Goal: Communication & Community: Answer question/provide support

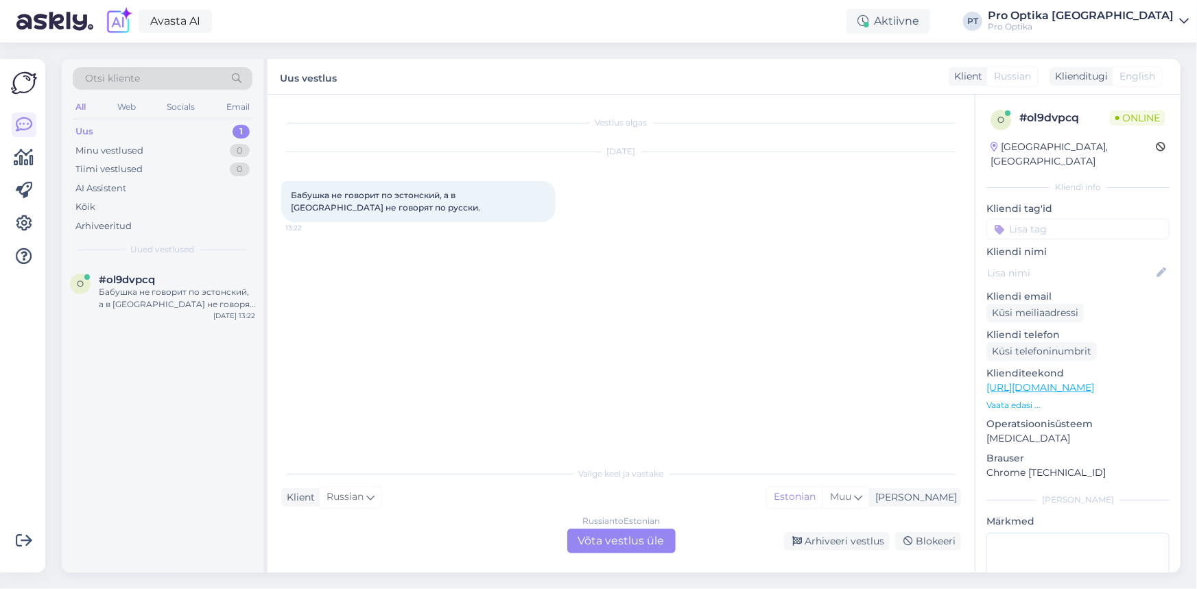
click at [614, 540] on div "Russian to Estonian Võta vestlus üle" at bounding box center [621, 541] width 108 height 25
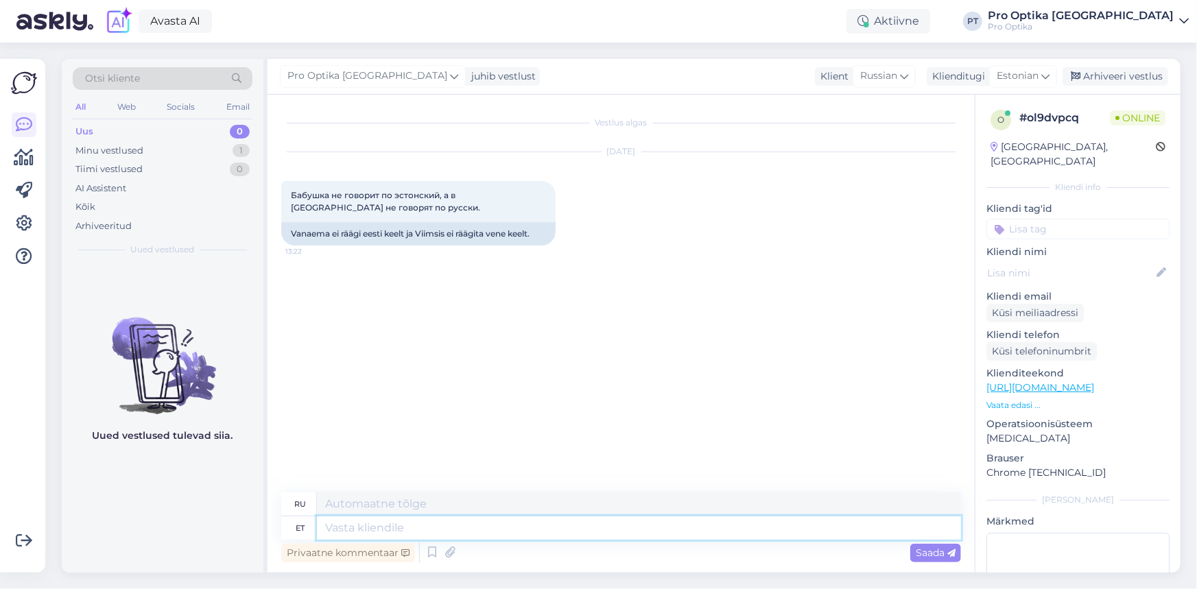
click at [371, 529] on textarea at bounding box center [639, 527] width 644 height 23
type textarea "TerE!"
type textarea "Привет!"
type textarea "Tere! Meil o"
type textarea "Привет! Мы"
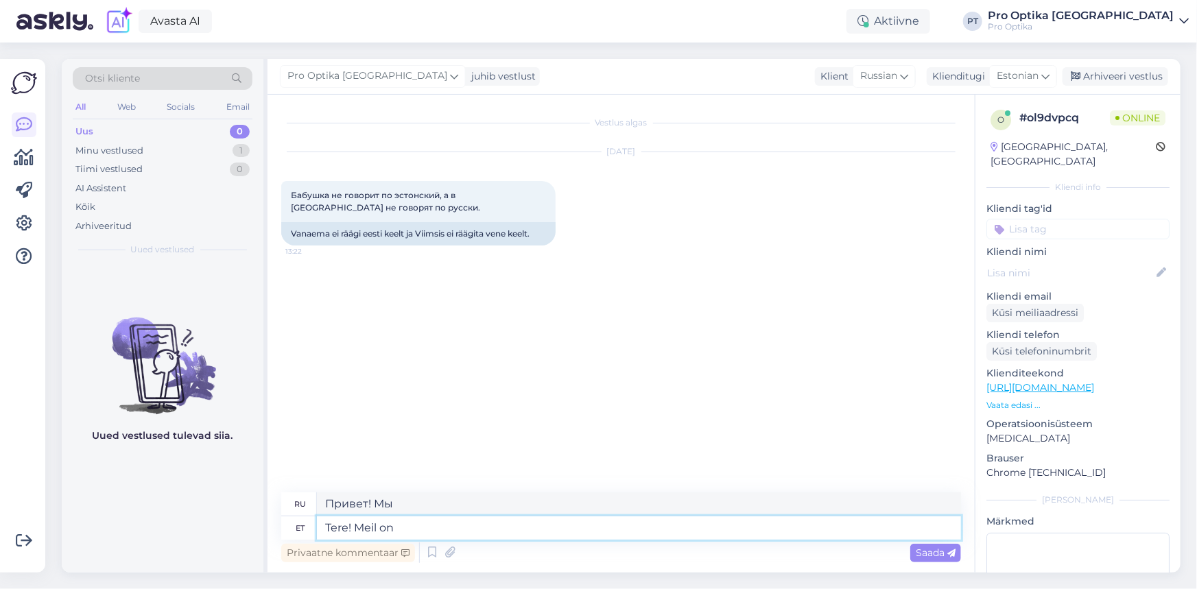
type textarea "Tere! Meil on"
type textarea "Привет! У нас есть"
type textarea "Tere! Meil on Viimsis ole"
type textarea "Привет! Мы в [GEOGRAPHIC_DATA]."
type textarea "Tere! Meil on Viimsis olemas ka"
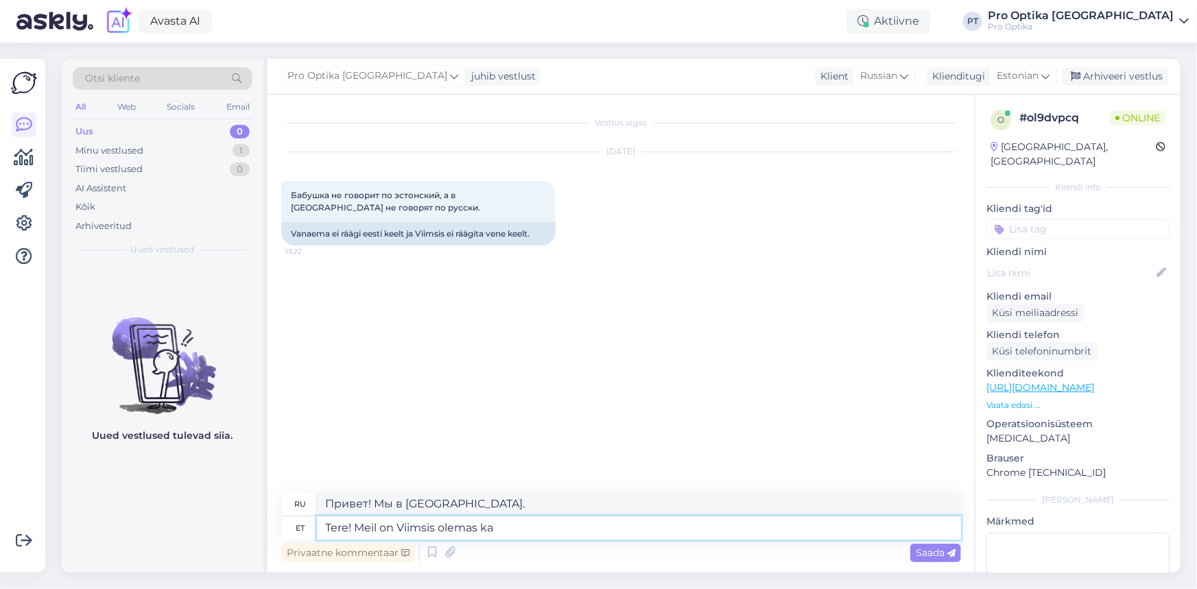
type textarea "Здравствуйте! У нас в [GEOGRAPHIC_DATA]."
type textarea "Tere! Meil on [DEMOGRAPHIC_DATA] olemas ka t"
type textarea "Привет! У нас тоже есть в [GEOGRAPHIC_DATA]."
type textarea "Tere! Meil on Viimsis olemas ka teenindja"
type textarea "Здравствуйте! У нас тоже есть горничная в [GEOGRAPHIC_DATA]."
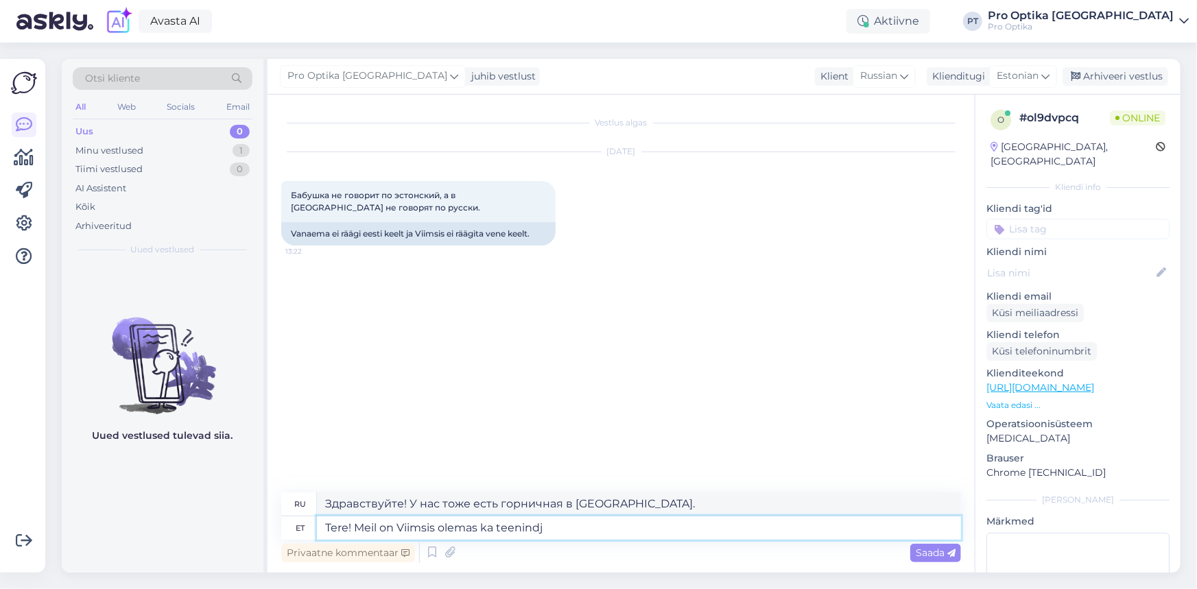
type textarea "Tere! Meil on Viimsis olemas ka teenind"
type textarea "Здравствуйте! У нас также есть служба в [GEOGRAPHIC_DATA]."
type textarea "Tere! Meil on Viimsis olem"
type textarea "Привет! У нас тоже есть в [GEOGRAPHIC_DATA]."
type textarea "Tere! Meil on Viimsis o"
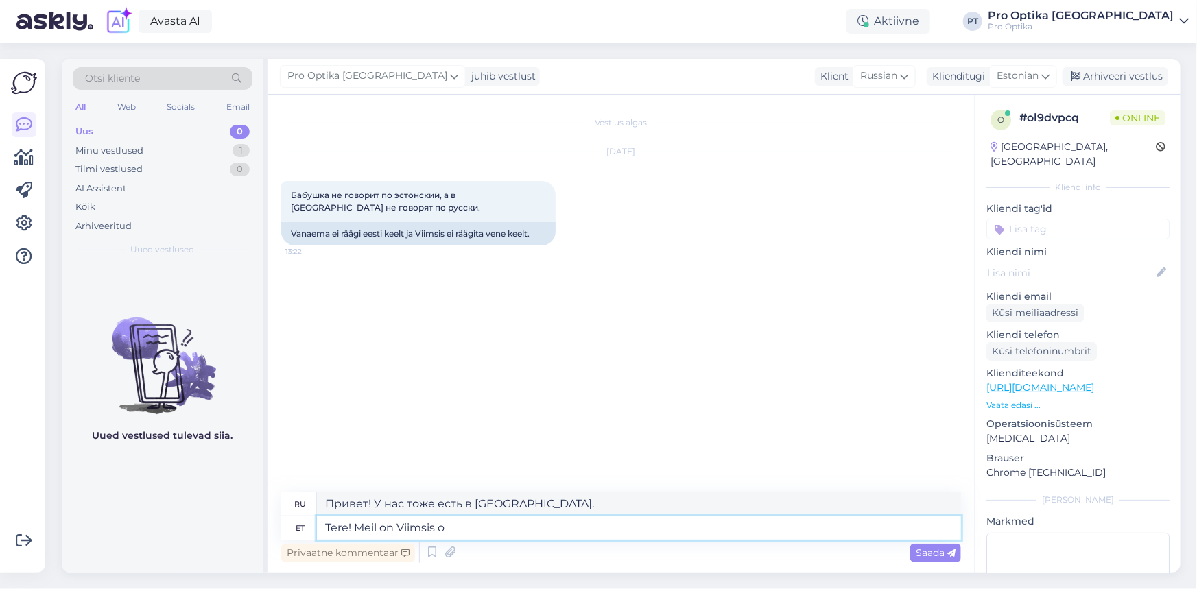
type textarea "Здравствуйте! У нас в [GEOGRAPHIC_DATA]."
type textarea "Tere! Meil on Viimsis"
type textarea "Привет! Мы в [GEOGRAPHIC_DATA]."
type textarea "Tere! Meil on Viimsis võimalik"
type textarea "Здравствуйте! У нас в [GEOGRAPHIC_DATA]."
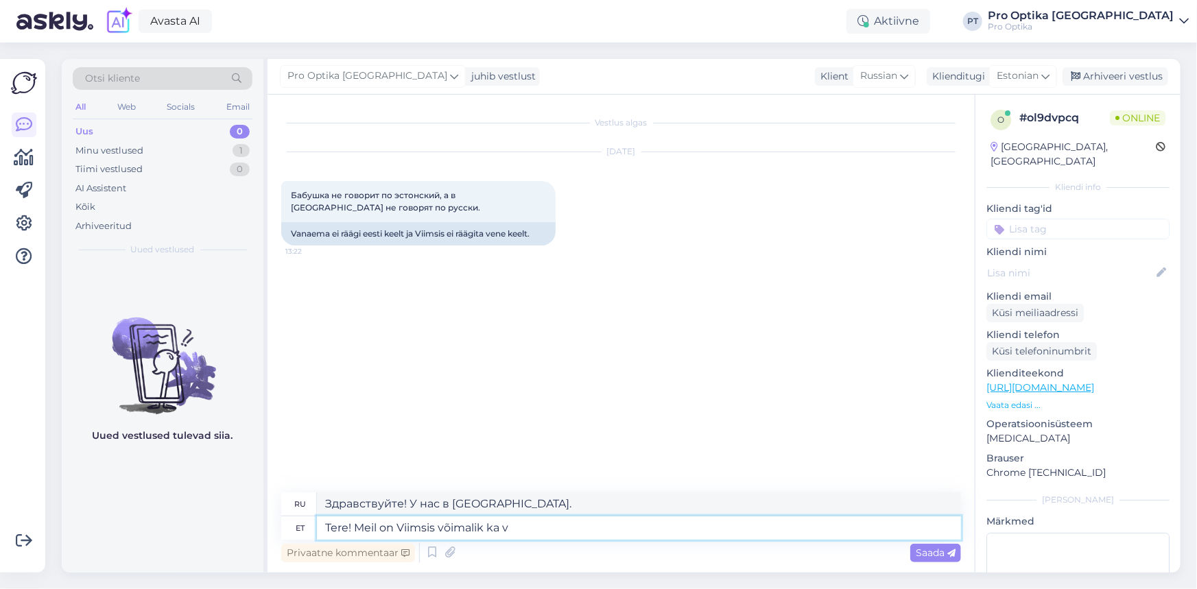
type textarea "Tere! Meil on Viimsis võimalik ka ve"
type textarea "Здравствуйте! У нас тоже есть такая возможность в [GEOGRAPHIC_DATA]."
type textarea "Tere! Meil on Viimsis võimalik ka venekeelset t"
type textarea "Здравствуйте! В [GEOGRAPHIC_DATA] также доступен русский язык."
type textarea "Tere! Meil on Viimsis võimalik ka venekeelset teenindust oa"
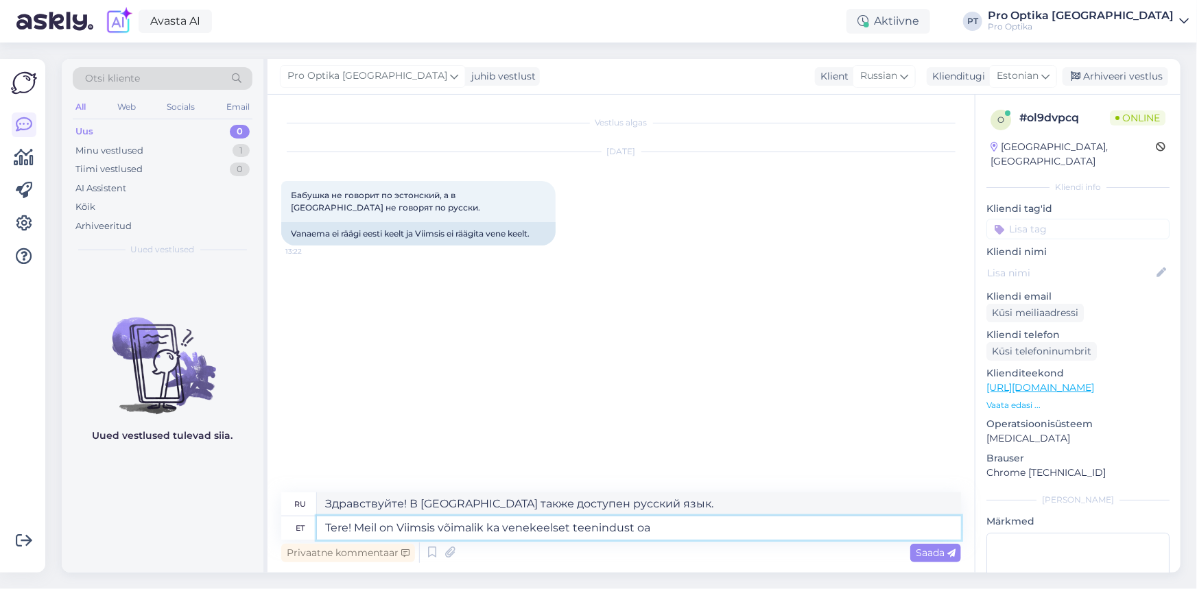
type textarea "Здравствуйте! Мы также предлагаем услуги на русском языке в [GEOGRAPHIC_DATA]."
type textarea "Tere! Meil on Viimsis võimalik ka venekeelset teenindust pakkuda. S"
type textarea "Здравствуйте! Мы также можем предложить русскоязычное обслуживание в [GEOGRAPHI…"
type textarea "Tere! Meil on Viimsis võimalik ka venekeelset teenindust pakkuda. Selles ve"
type textarea "Здравствуйте! Мы также можем предложить услуги на русском языке в [GEOGRAPHIC_D…"
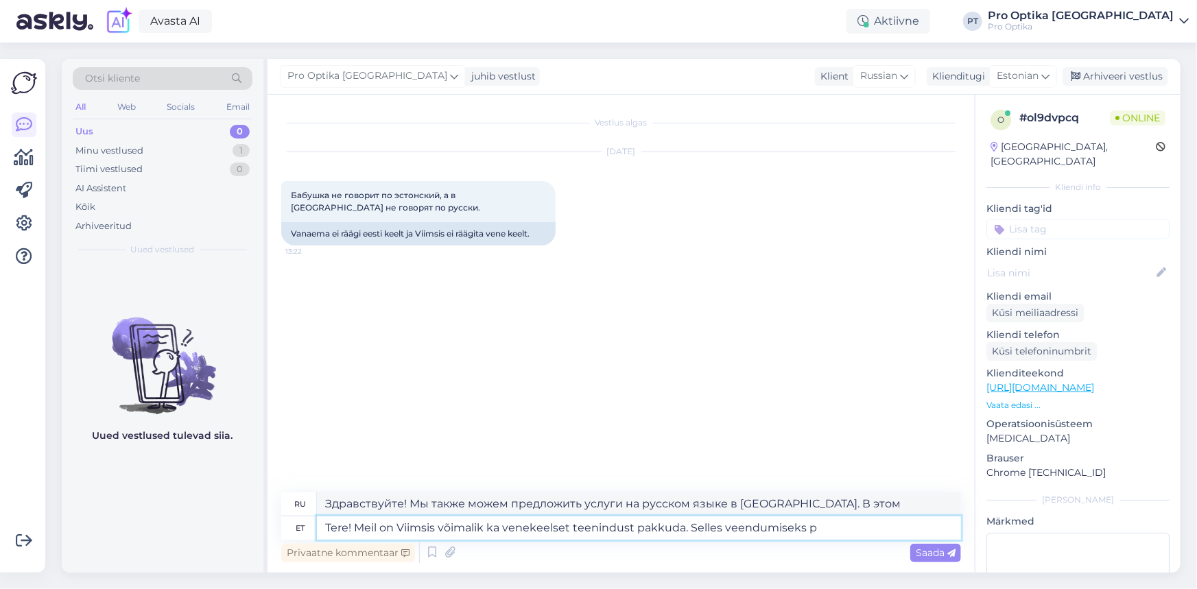
type textarea "Tere! Meil on Viimsis võimalik ka venekeelset teenindust pakkuda. Selles veendu…"
type textarea "Здравствуйте! Мы также можем предложить русскоязычное обслуживание в [GEOGRAPHI…"
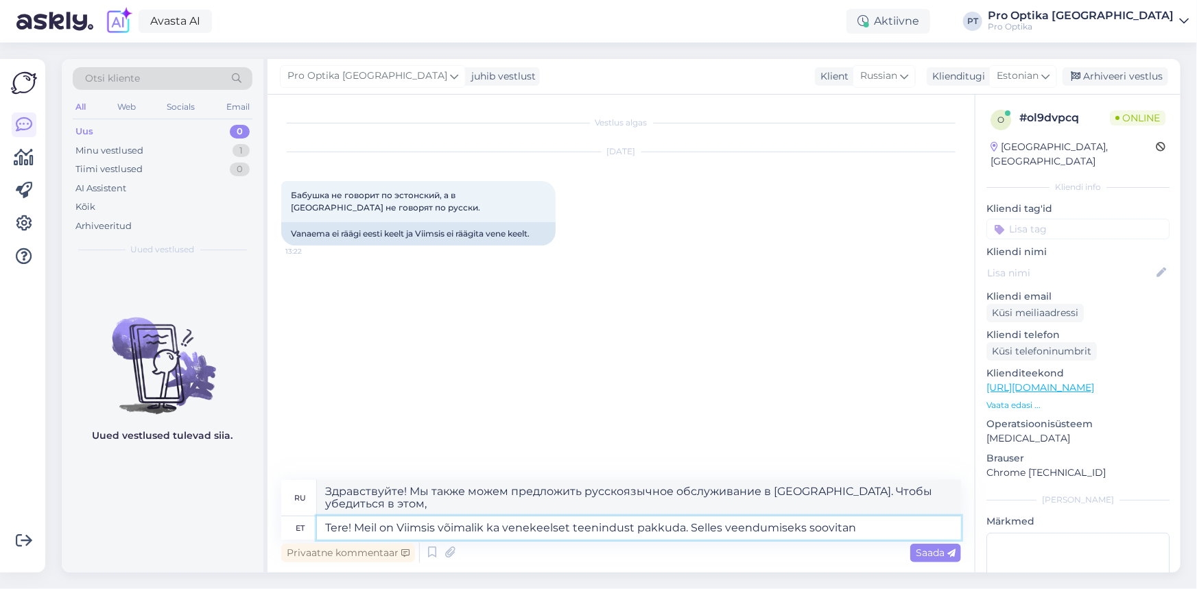
type textarea "Tere! Meil on Viimsis võimalik ka venekeelset teenindust pakkuda. Selles veendu…"
type textarea "Здравствуйте! Мы также можем предложить русскоязычное обслуживание в [GEOGRAPHI…"
type textarea "Tere! Meil on Viimsis võimalik ka venekeelset teenindust pakkuda. Selles veendu…"
type textarea "Здравствуйте! Мы также можем предложить услуги на русском языке в [GEOGRAPHIC_D…"
type textarea "Tere! Meil on Viimsis võimalik ka venekeelset teenindust pakkuda. Selles veendu…"
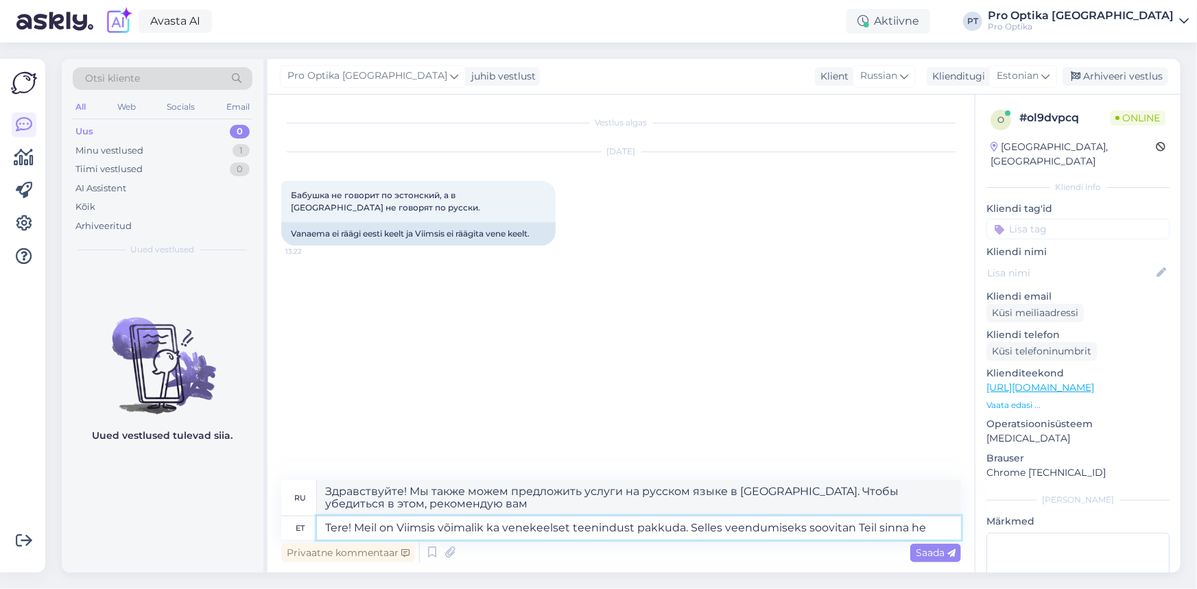
type textarea "Здравствуйте! Мы также можем предложить русскоязычное обслуживание в [GEOGRAPHI…"
type textarea "Tere! Meil on Viimsis võimalik ka venekeelset teenindust pakkuda. Selles veendu…"
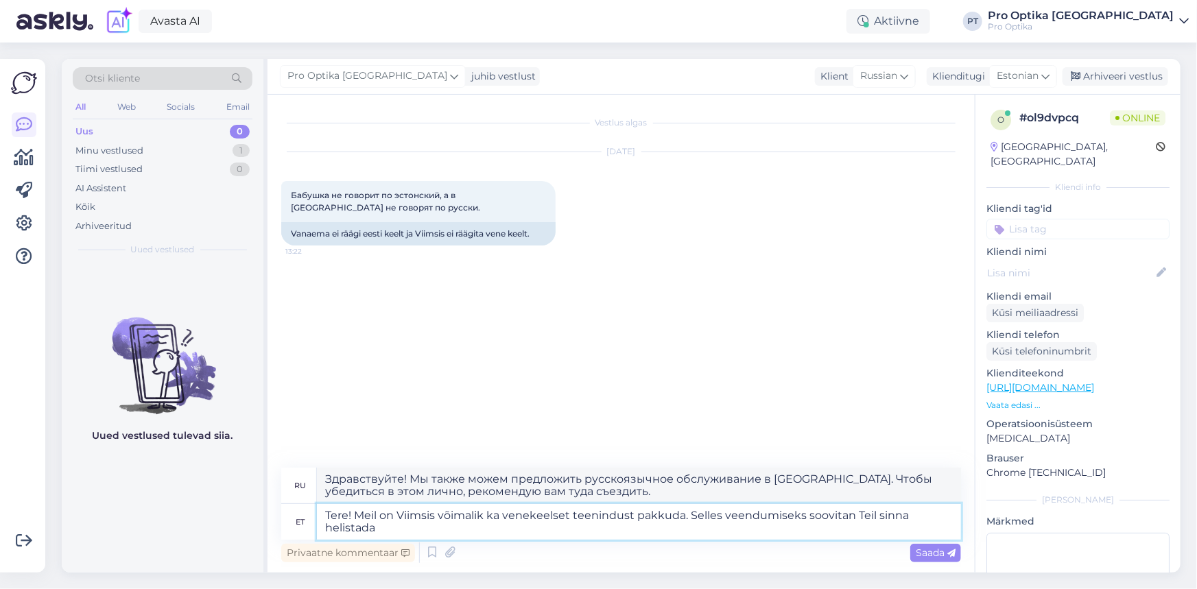
type textarea "Здравствуйте! Мы также можем предложить русскоязычное обслуживание в [GEOGRAPHI…"
paste textarea "[PHONE_NUMBER]"
type textarea "Tere! Meil on Viimsis võimalik ka venekeelset teenindust pakkuda. Selles veendu…"
type textarea "Здравствуйте! Мы также можем предложить услуги на русском языке в [GEOGRAPHIC_D…"
type textarea "Tere! Meil on Viimsis võimalik ka venekeelset teenindust pakkuda. Selles veendu…"
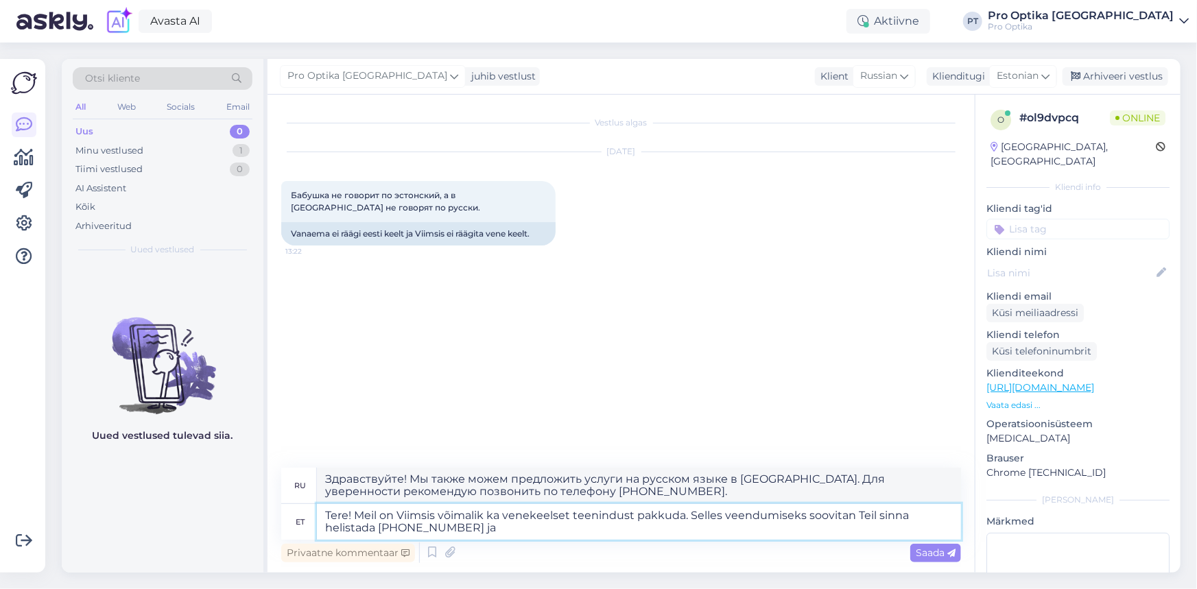
type textarea "Здравствуйте! Мы также можем предложить русскоязычное обслуживание в [GEOGRAPHI…"
type textarea "Tere! Meil on Viimsis võimalik ka venekeelset teenindust pakkuda. Selles veendu…"
type textarea "Здравствуйте! Мы также можем предложить услуги на русском языке в [GEOGRAPHIC_D…"
type textarea "Tere! Meil on Viimsis võimalik ka venekeelset teenindust pakkuda. Selles veendu…"
type textarea "Здравствуйте! Мы также можем предложить услуги на русском языке в [GEOGRAPHIC_D…"
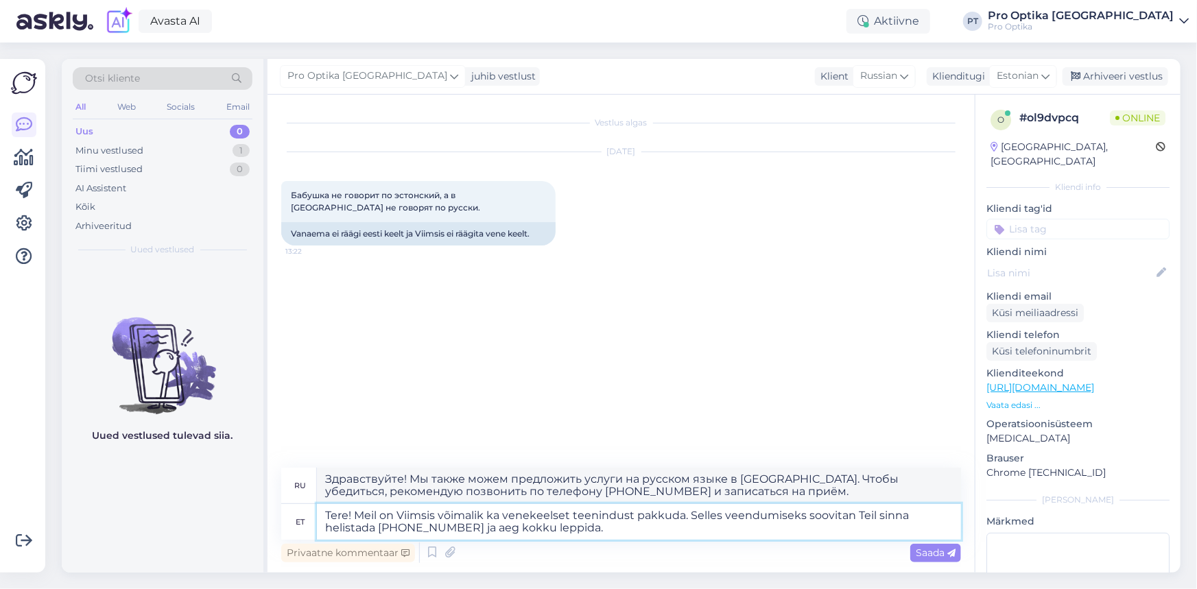
type textarea "Tere! Meil on Viimsis võimalik ka venekeelset teenindust pakkuda. Selles veendu…"
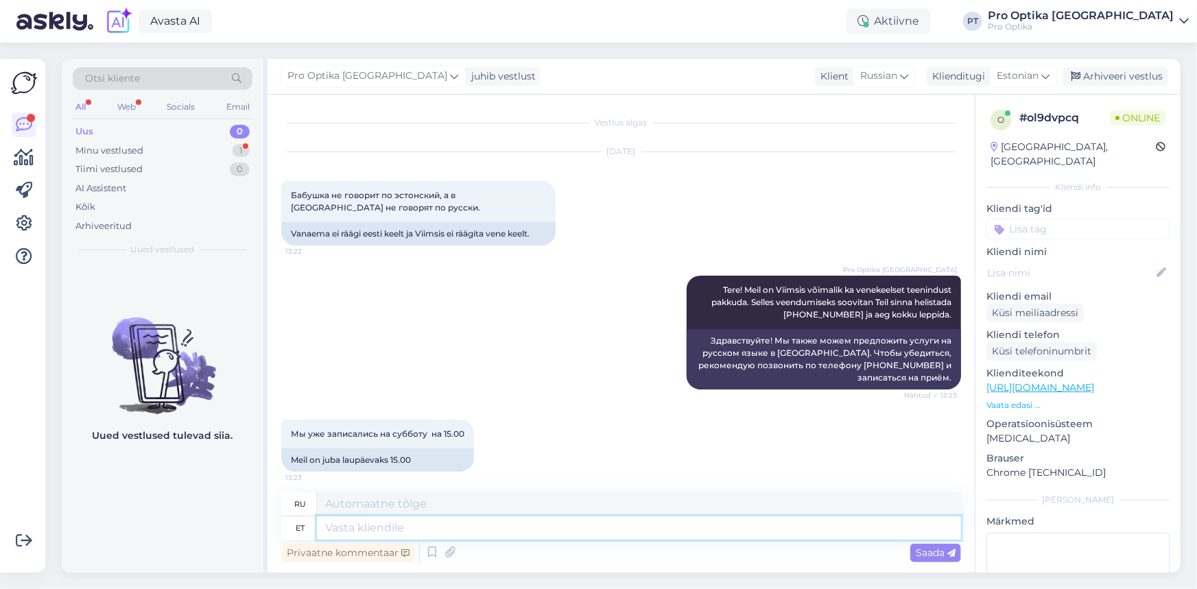
scroll to position [7, 0]
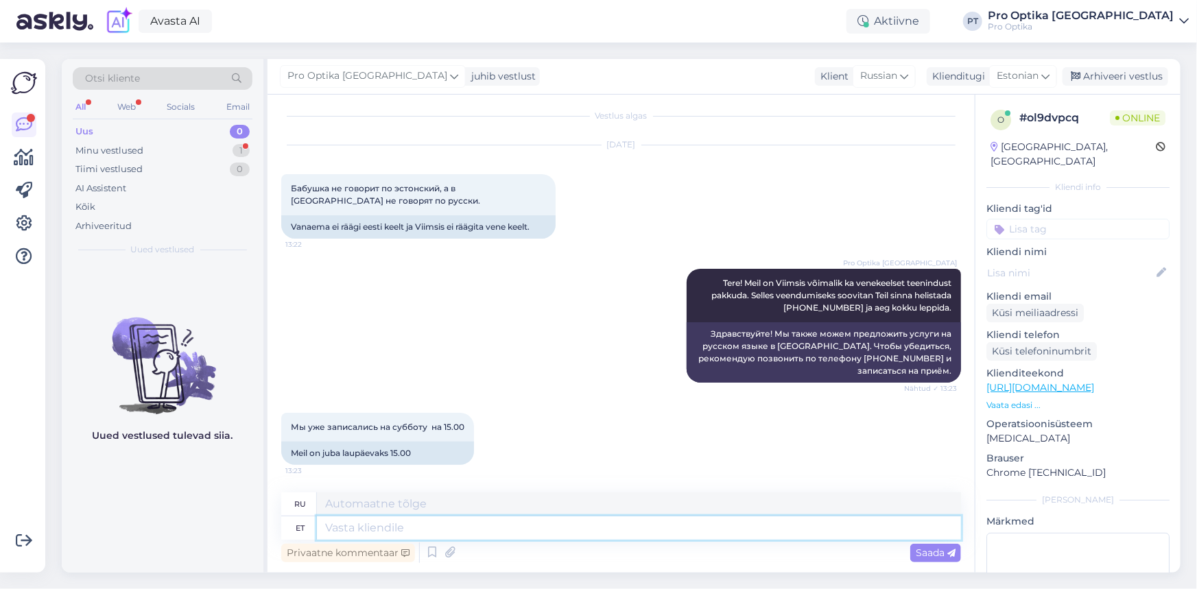
click at [426, 528] on textarea at bounding box center [639, 527] width 644 height 23
drag, startPoint x: 150, startPoint y: 521, endPoint x: 398, endPoint y: 534, distance: 248.6
click at [157, 521] on div "Uued vestlused tulevad siia." at bounding box center [163, 418] width 202 height 309
click at [398, 534] on textarea at bounding box center [639, 527] width 644 height 23
type textarea "Kuidas"
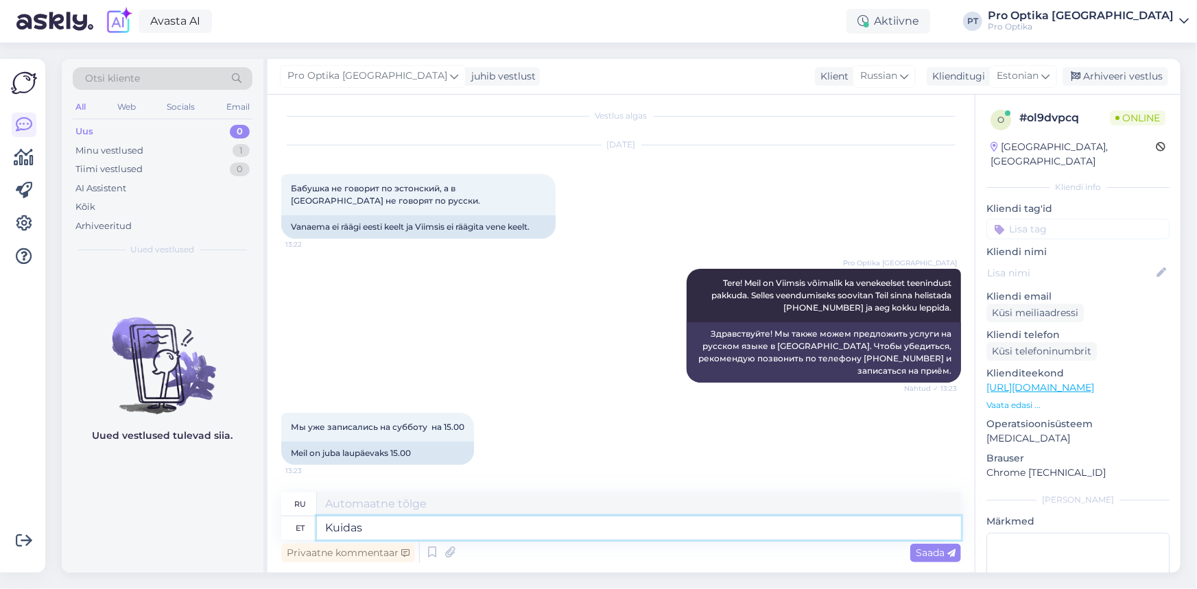
type textarea "Как"
type textarea "Kuidas ma t"
type textarea "Как мне"
type textarea "Kuidas ma Teile kas"
type textarea "Могу я чем-нибудь помочь?"
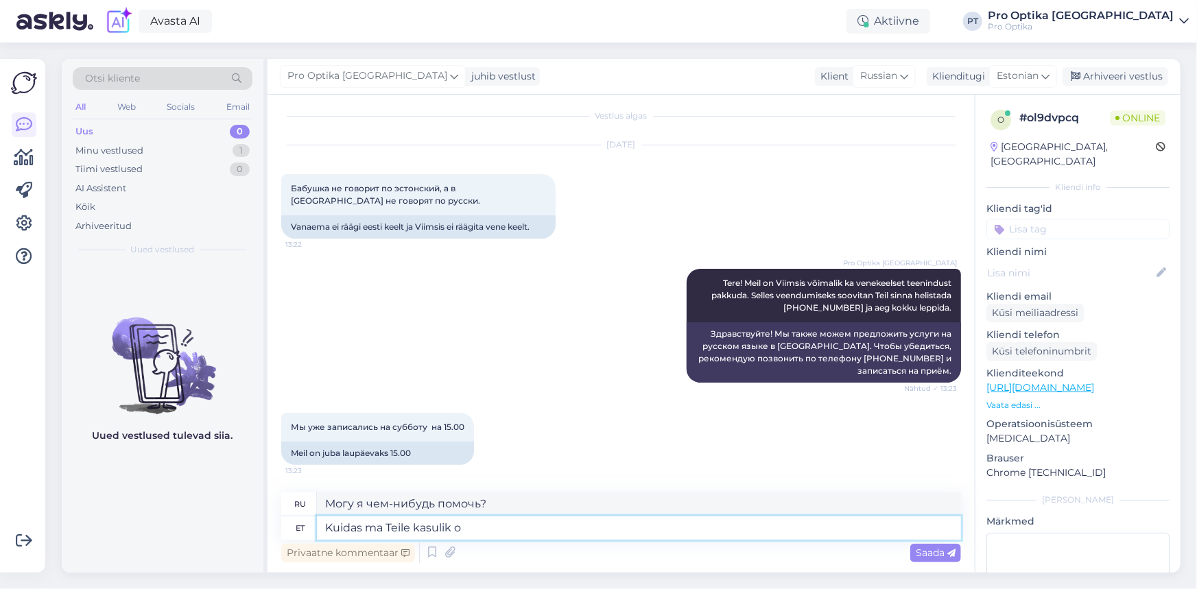
type textarea "Kuidas ma Teile kasulik ol"
type textarea "Чем я могу быть вам полезен?"
type textarea "Kuidas ma Teile kasulik olla saan?"
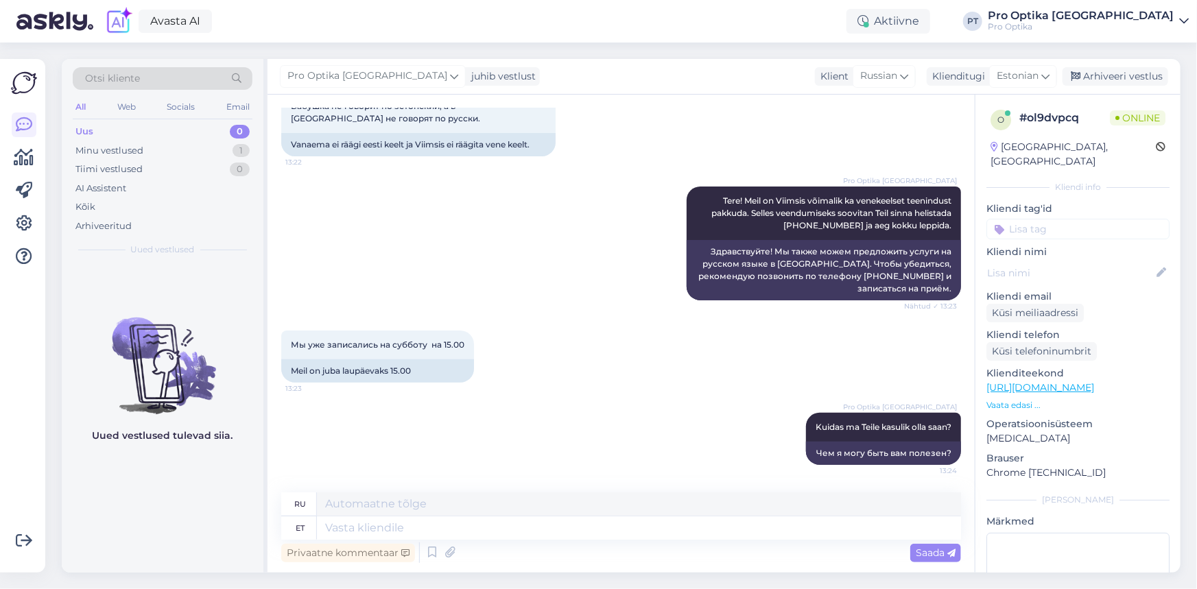
click at [305, 521] on div "et" at bounding box center [299, 527] width 36 height 23
click at [202, 488] on div "Uued vestlused tulevad siia." at bounding box center [163, 418] width 202 height 309
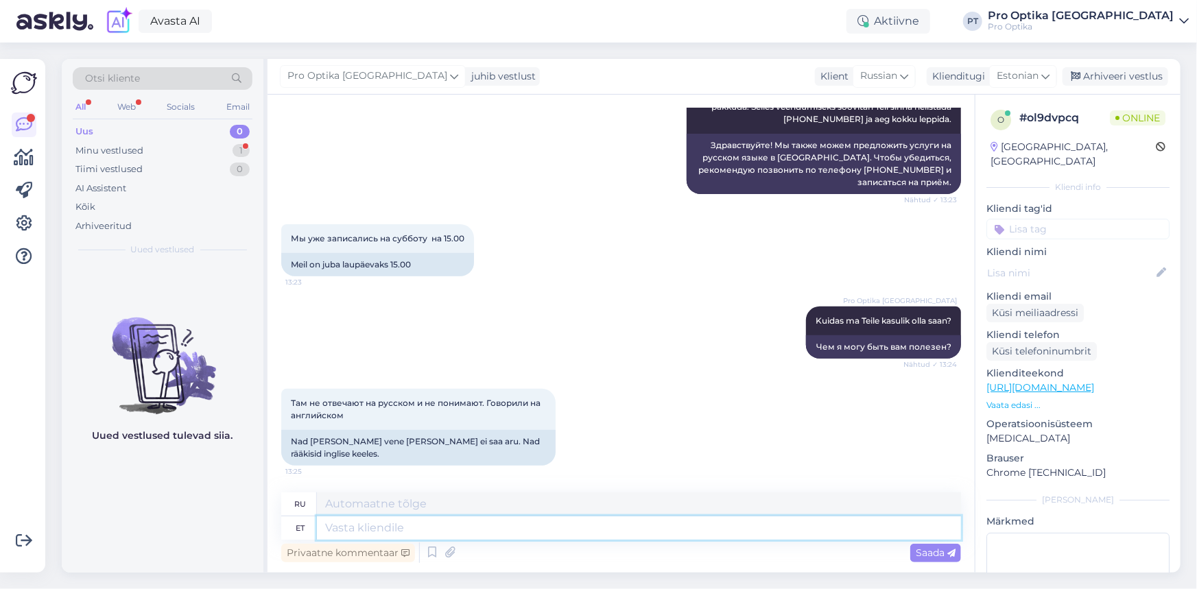
click at [386, 526] on textarea at bounding box center [639, 527] width 644 height 23
type textarea "B"
type textarea "Helistasui"
type textarea "Я позвонил."
type textarea "Helistasin just kau"
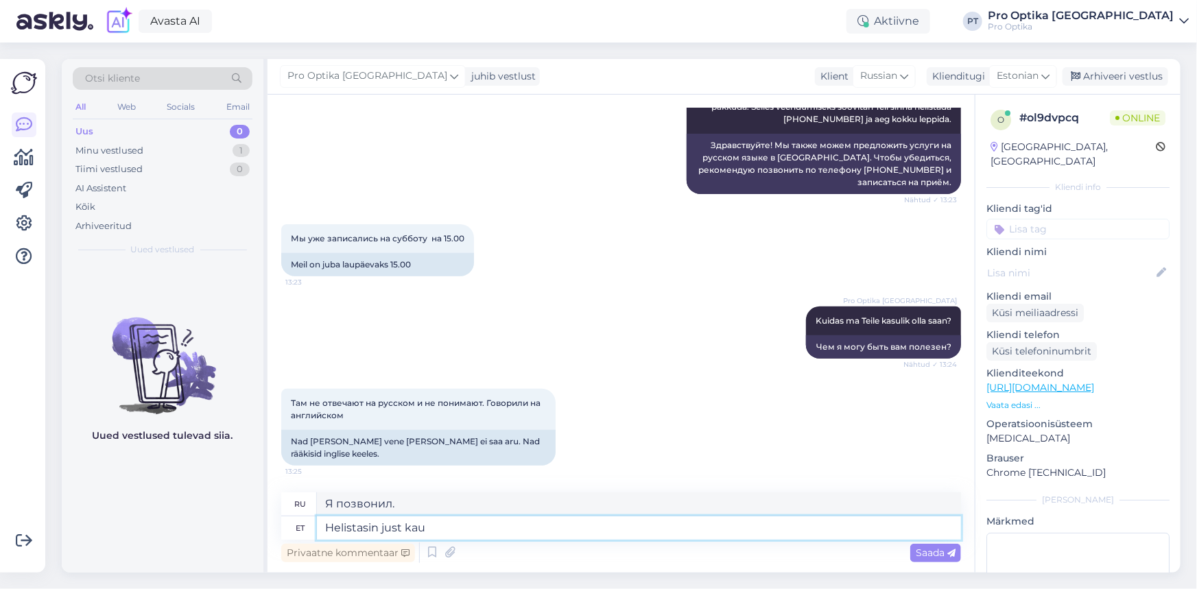
type textarea "Я только что звонил."
type textarea "Helistasin just kauplusesse n"
type textarea "Я только что звонил в магазин."
type textarea "Helistasin just kauplusesse ning ve"
type textarea "Я только что позвонил в магазин и"
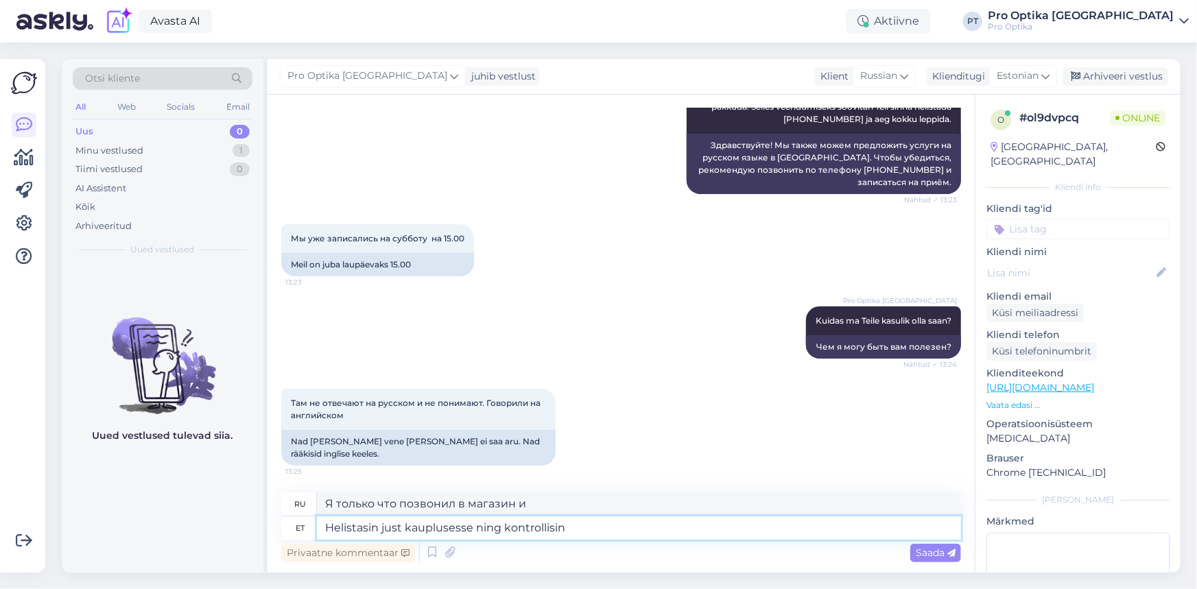
type textarea "Helistasin just kauplusesse ning kontrollisin ü"
type textarea "Я только что позвонил в магазин и уточнил."
type textarea "Helistasin just kauplusesse ning kontrollisin üle-"
type textarea "Я только что позвонил в магазин и уточнил..."
type textarea "Helistasin just kauplusesse ning kontrollisin üle. L"
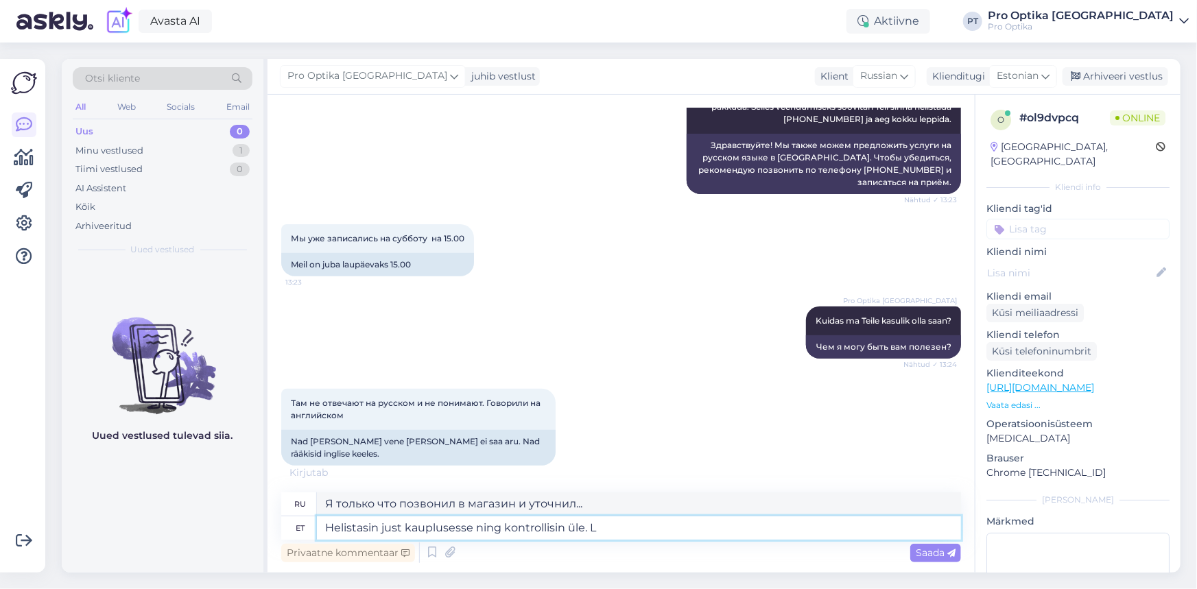
type textarea "Я только что позвонил в магазин и уточнил."
type textarea "Helistasin just kauplusesse ning kontrollisin üle. Laupäeval on"
type textarea "Я только что позвонил в магазин и проверил. Суббота."
type textarea "Helistasin just kauplusesse ning kontrollisin üle. Laupäeval on t"
type textarea "Я только что позвонил в магазин и уточнил. Сегодня суббота."
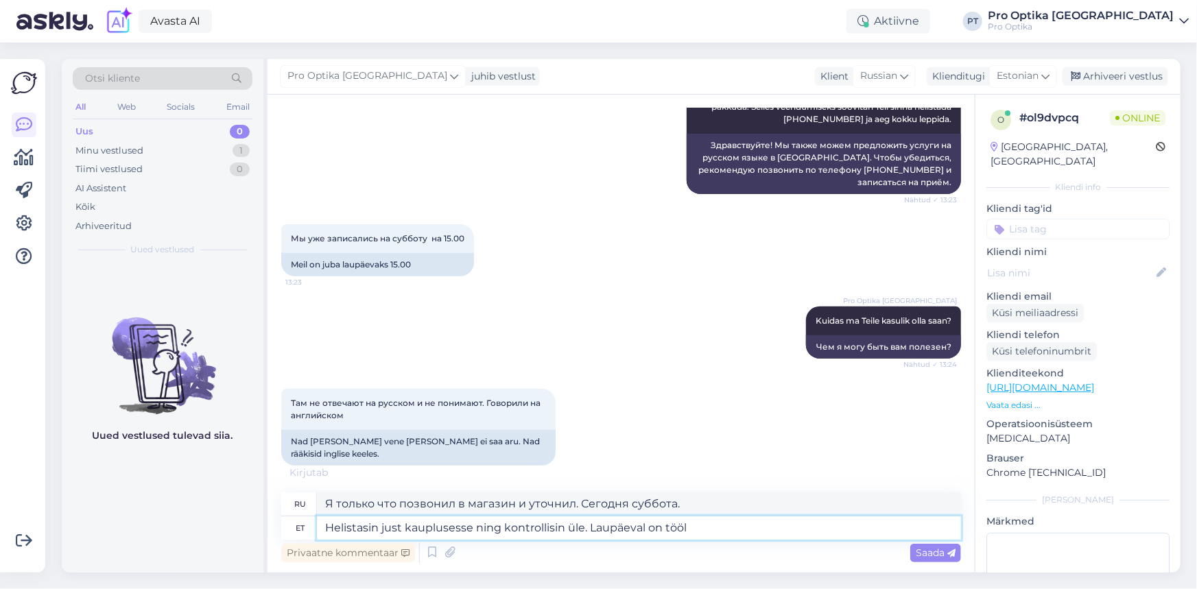
type textarea "Helistasin just kauplusesse ning kontrollisin üle. Laupäeval on tööl"
type textarea "Я только что позвонил в магазин и уточнил. Они работают в субботу."
type textarea "Helistasin just kauplusesse ning kontrollisin üle. Laupäeval on tööl inimesed k"
type textarea "Я только что звонил в магазин и уточнил. Люди работают в субботу."
type textarea "Helistasin just kauplusesse ning kontrollisin üle. Laupäeval on tööl inimesed k…"
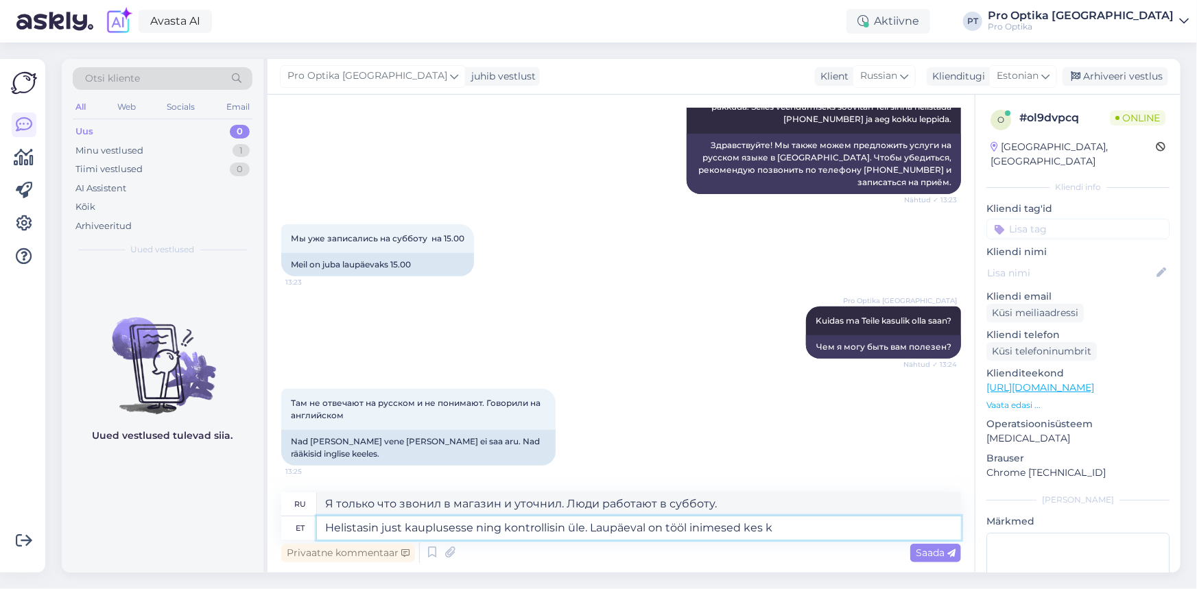
type textarea "Я только что позвонил в магазин и проверил. Там есть люди, которые работают по …"
type textarea "Helistasin just kauplusesse ning kontrollisin üle. Laupäeval on tööl inimesed k…"
type textarea "Я только что позвонил в магазин и уточнил. Там есть люди, которые работают по с…"
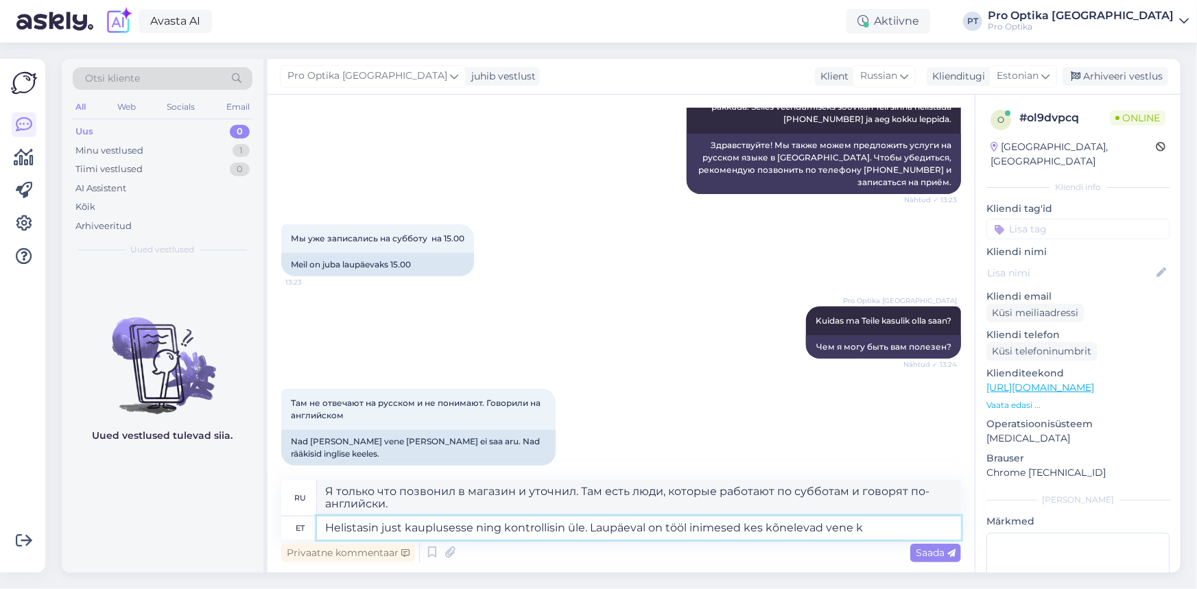
type textarea "Helistasin just kauplusesse ning kontrollisin üle. Laupäeval on tööl inimesed k…"
type textarea "Я только что позвонил в магазин и уточнил. В субботу там работают люди, говорящ…"
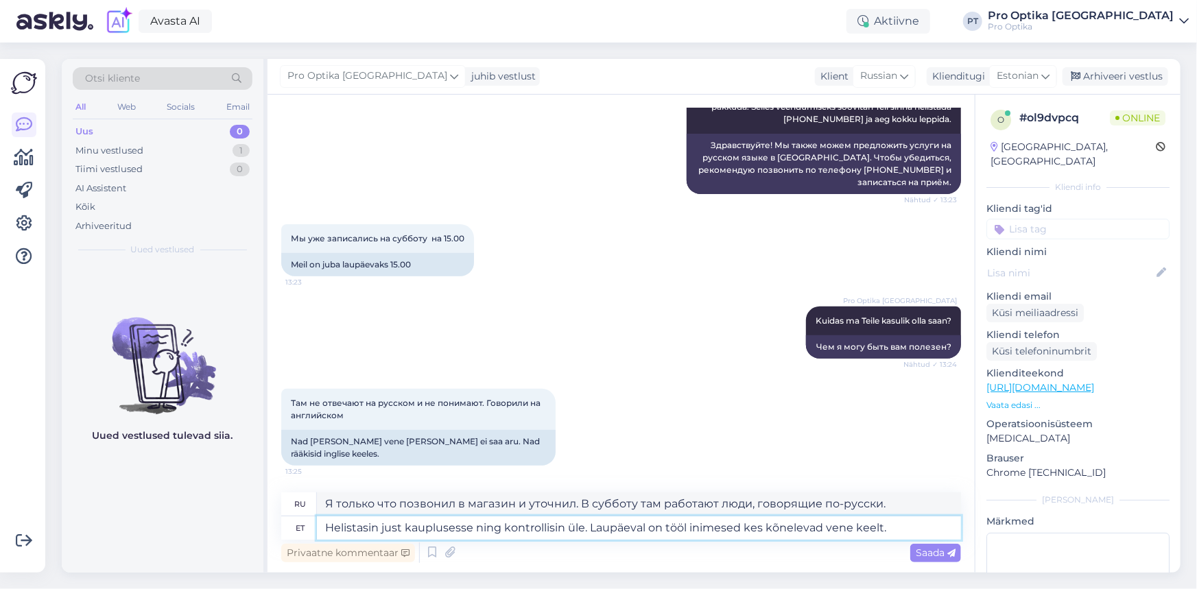
type textarea "Helistasin just kauplusesse ning kontrollisin üle. Laupäeval on tööl inimesed k…"
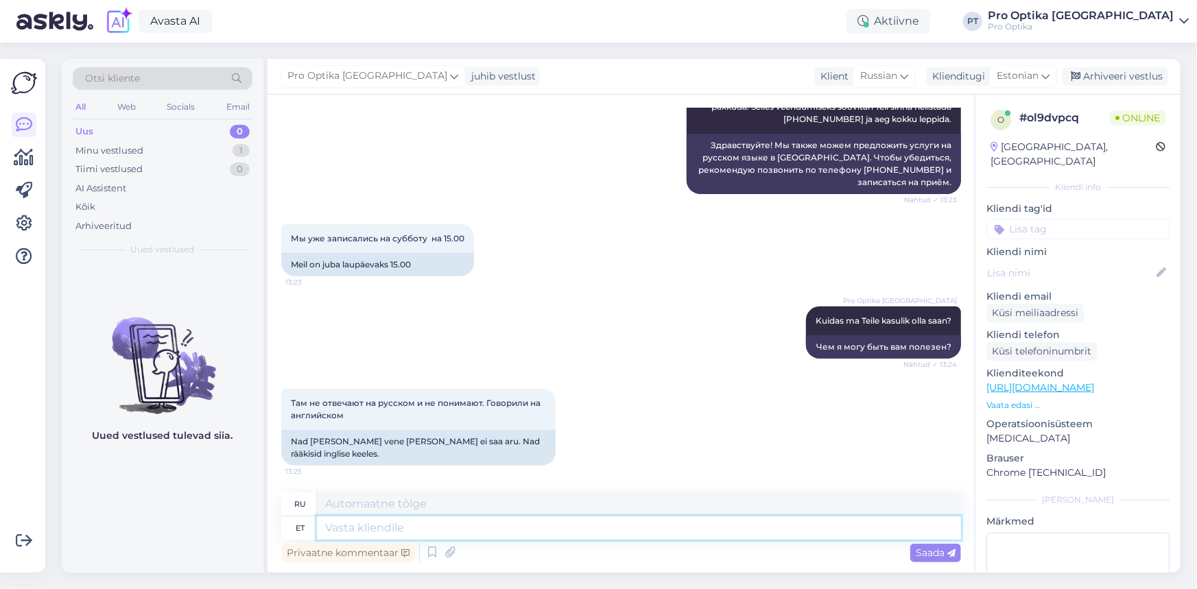
scroll to position [302, 0]
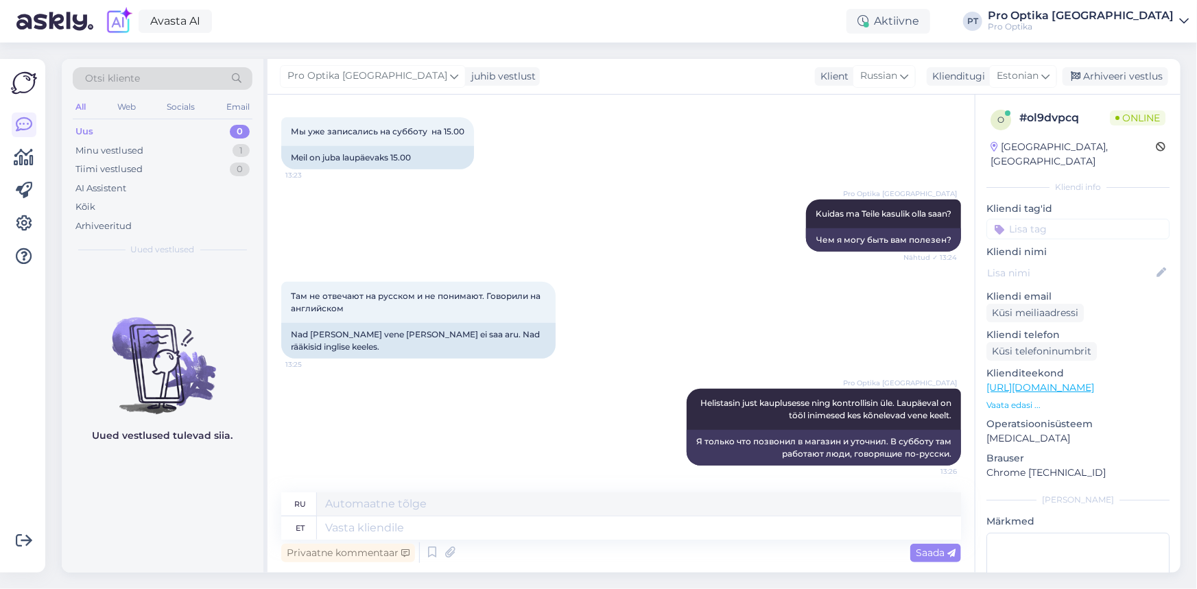
click at [217, 487] on div "Uued vestlused tulevad siia." at bounding box center [163, 418] width 202 height 309
click at [175, 143] on div "Minu vestlused 1" at bounding box center [163, 150] width 180 height 19
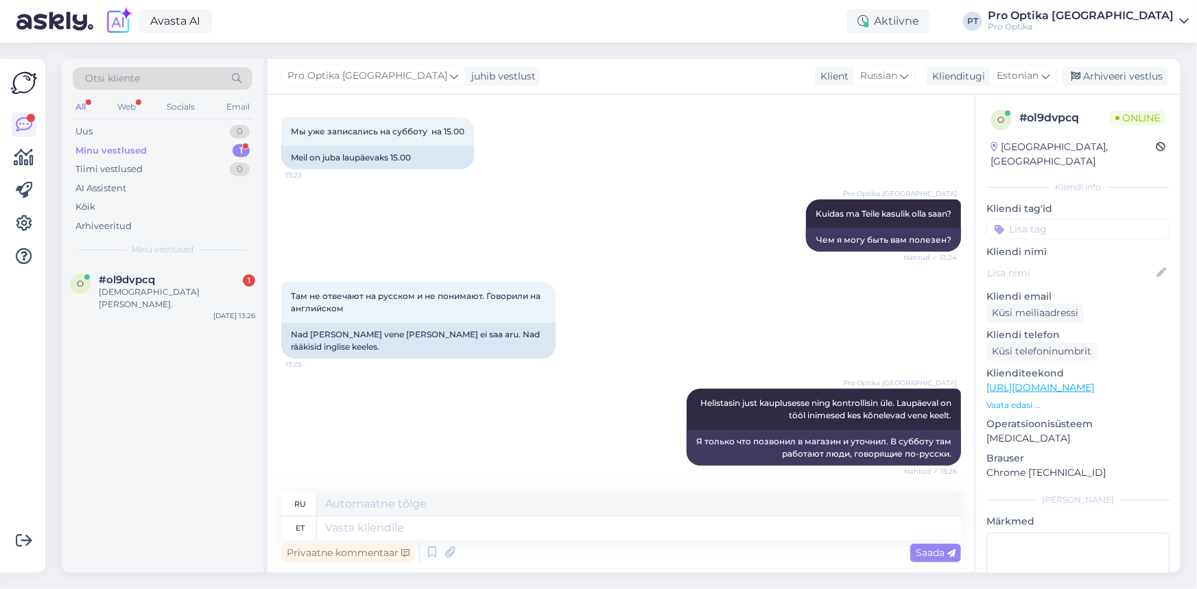
scroll to position [385, 0]
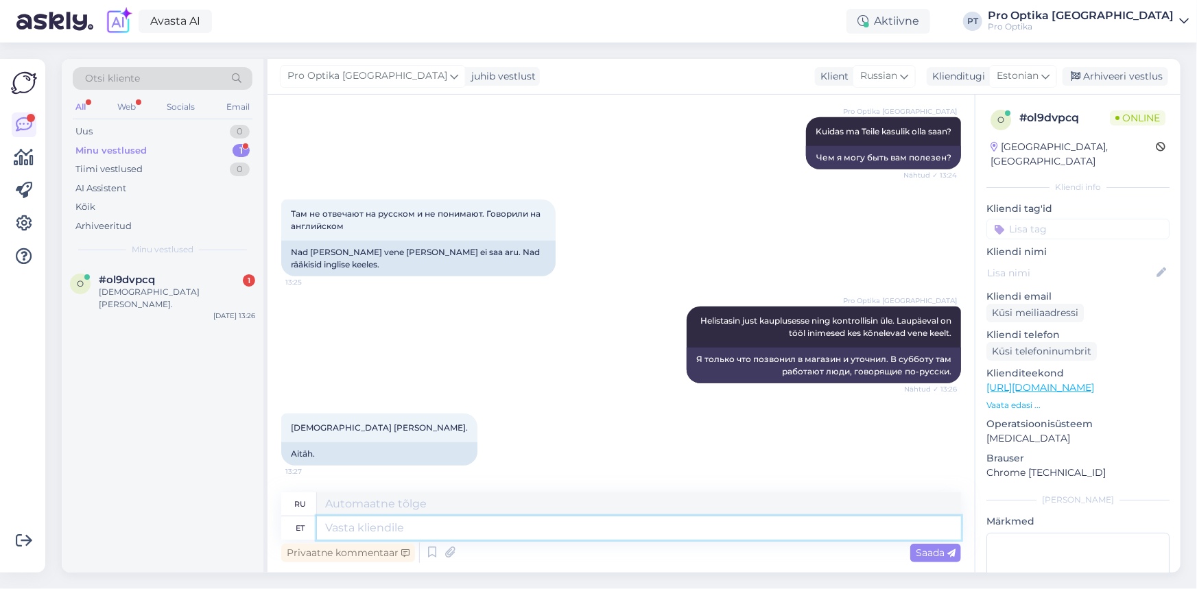
click at [376, 533] on textarea at bounding box center [639, 527] width 644 height 23
click at [427, 551] on icon at bounding box center [432, 553] width 16 height 21
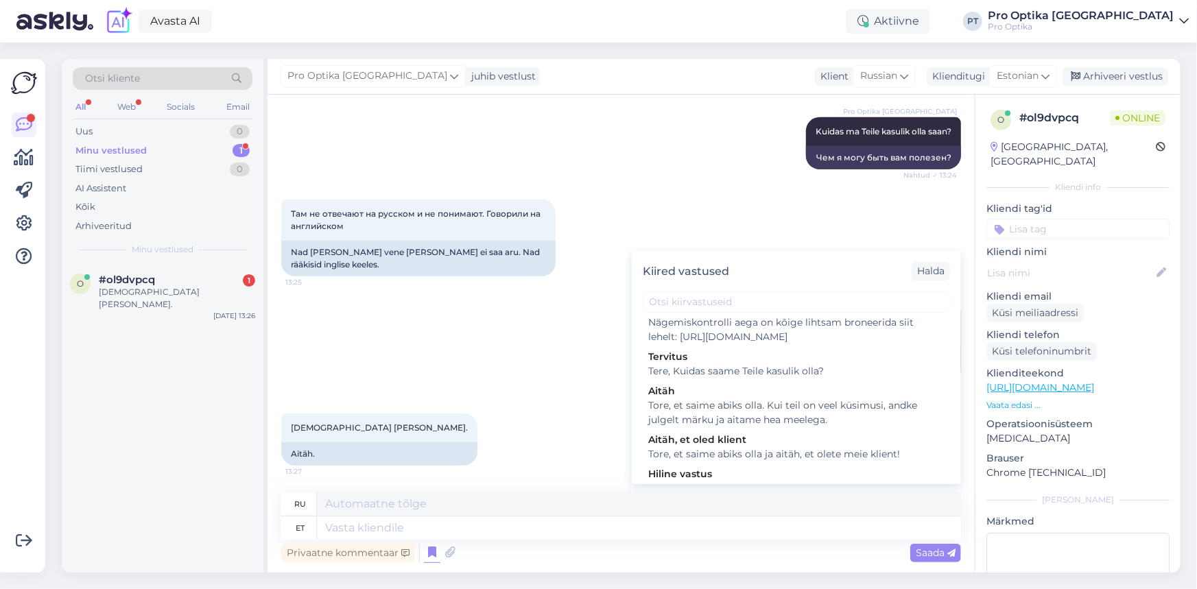
scroll to position [374, 0]
click at [808, 427] on div "Tore, et saime abiks olla. Kui teil on veel küsimusi, andke julgelt märku ja ai…" at bounding box center [796, 412] width 296 height 29
type textarea "Рады, что смогли помочь. Если у вас есть еще вопросы, дайте нам знать!"
type textarea "Tore, et saime abiks olla. Kui teil on veel küsimusi, andke julgelt märku ja ai…"
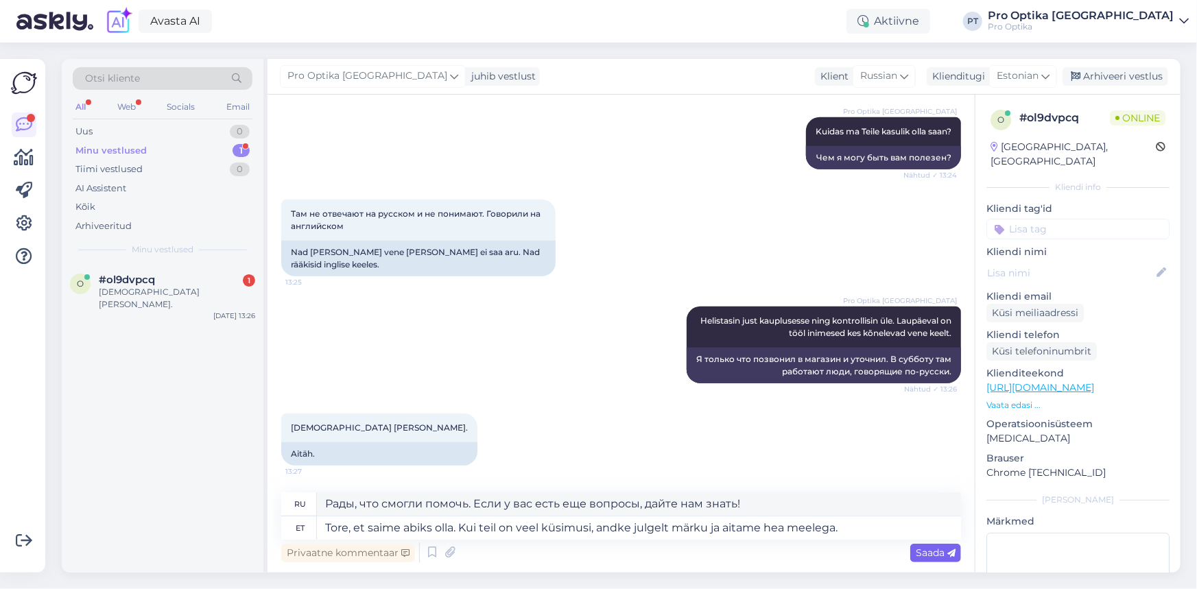
click at [919, 557] on span "Saada" at bounding box center [936, 553] width 40 height 12
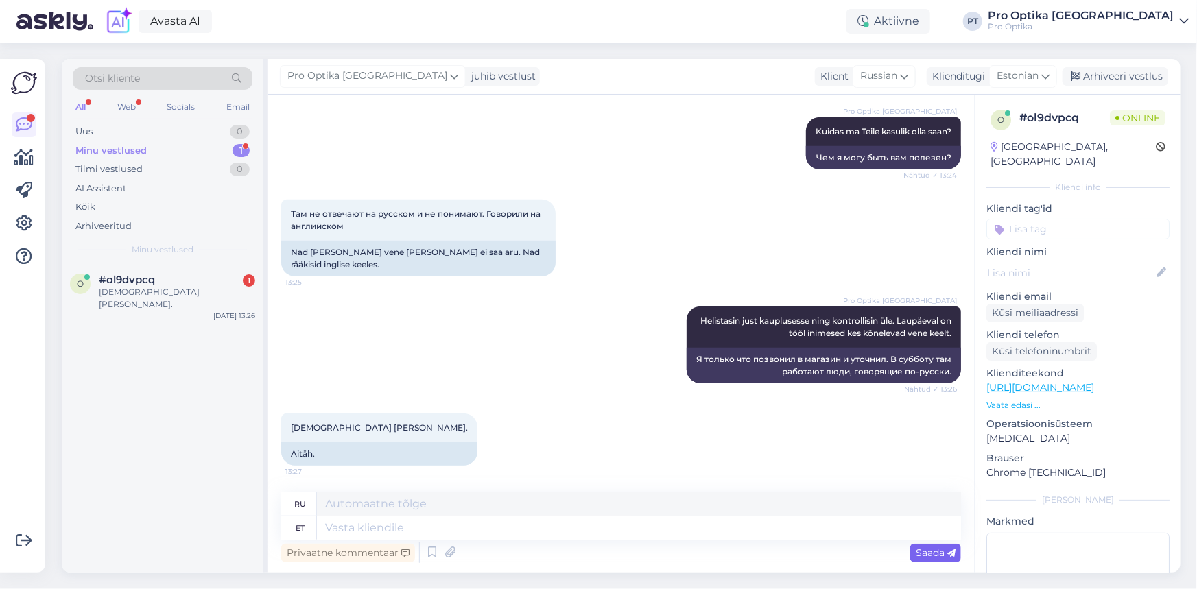
scroll to position [492, 0]
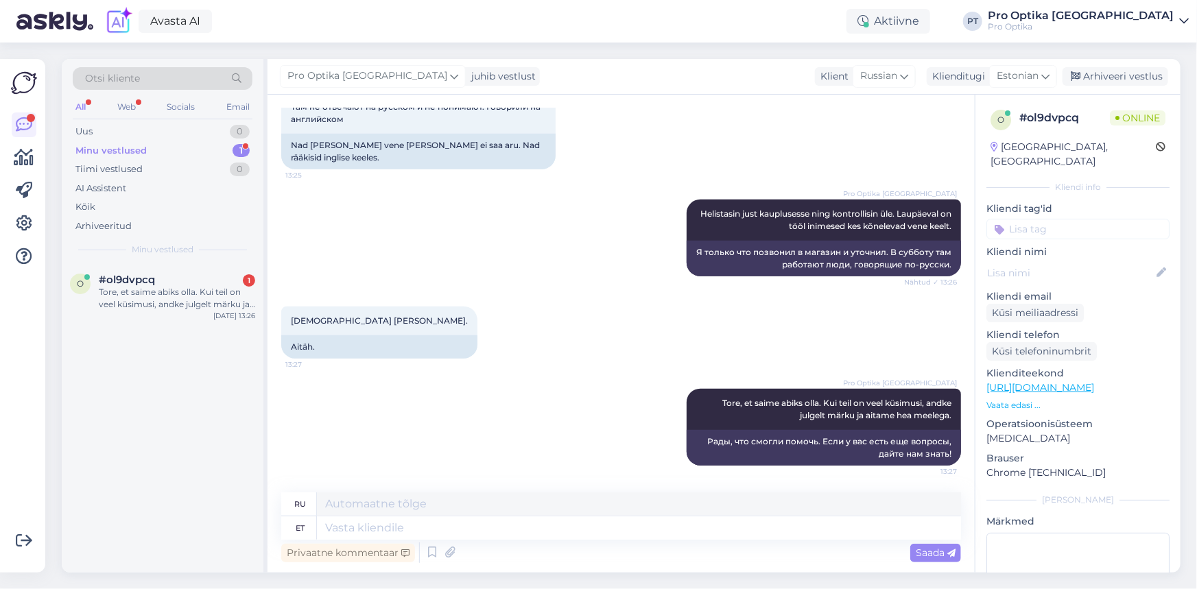
click at [184, 410] on div "o #ol9dvpcq 1 Tore, et saime abiks olla. Kui teil on veel küsimusi, andke julge…" at bounding box center [163, 418] width 202 height 309
click at [167, 315] on div "o #ol9dvpcq 1 Tore, et saime abiks olla. Kui teil on veel küsimusi, andke julge…" at bounding box center [163, 295] width 202 height 62
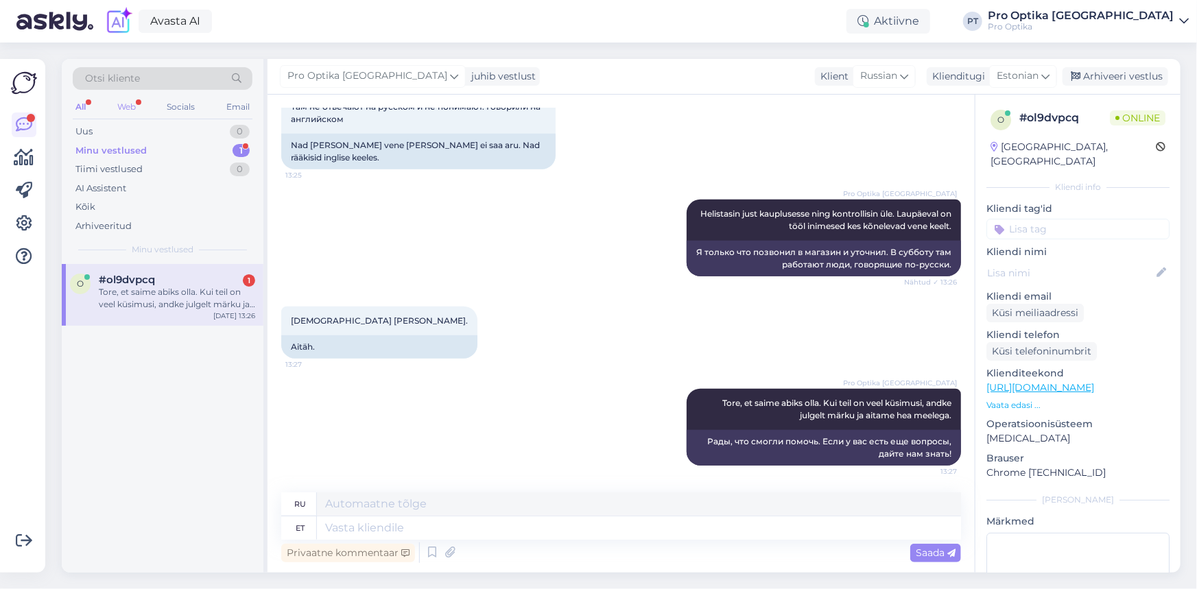
click at [119, 108] on div "Web" at bounding box center [127, 107] width 24 height 18
click at [171, 319] on div "o #ol9dvpcq Tore, et saime abiks olla. Kui teil on veel küsimusi, andke julgelt…" at bounding box center [163, 295] width 202 height 62
click at [219, 486] on div "o #ol9dvpcq Tore, et saime abiks olla. Kui teil on veel küsimusi, andke julgelt…" at bounding box center [163, 418] width 202 height 309
